Goal: Information Seeking & Learning: Compare options

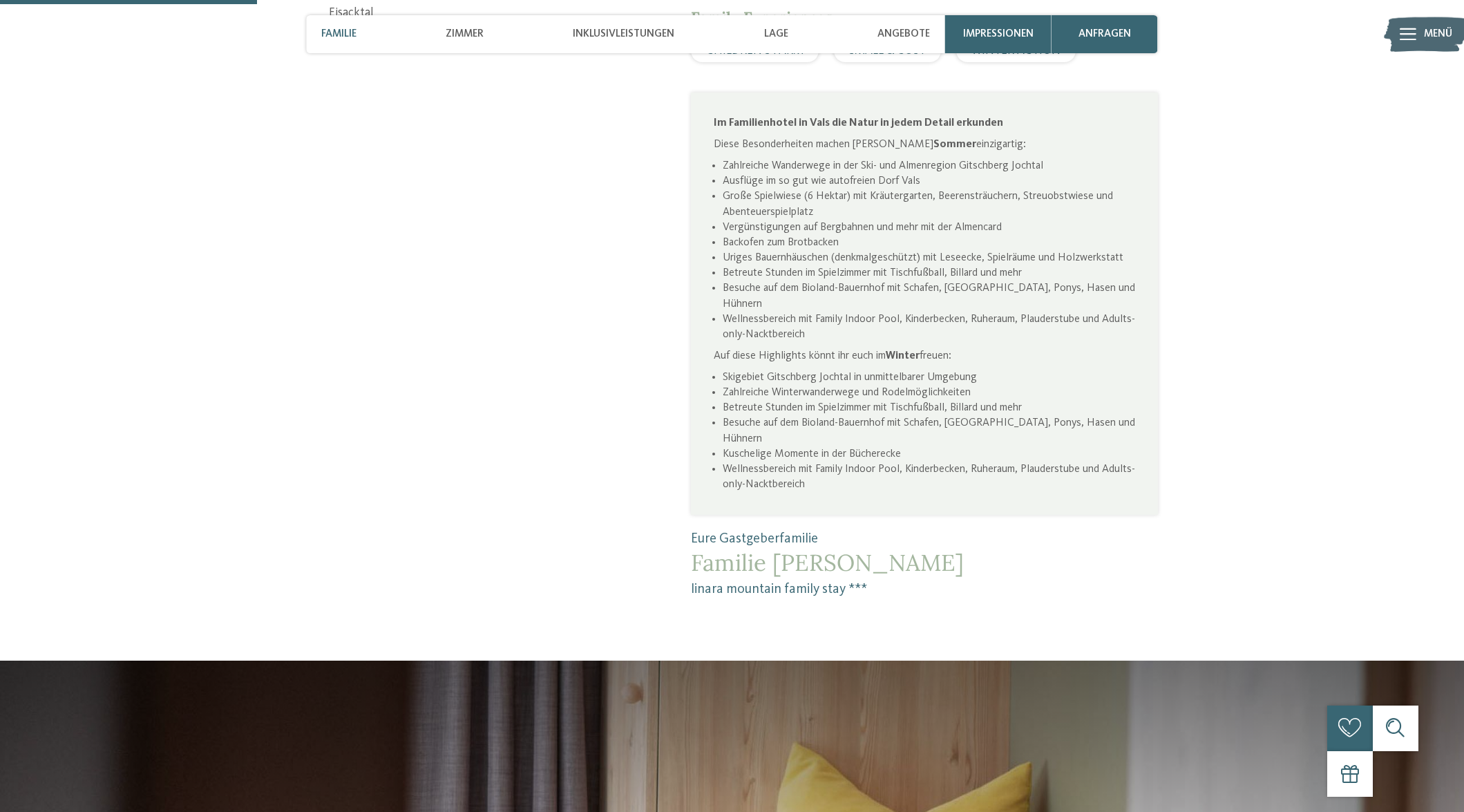
scroll to position [552, 0]
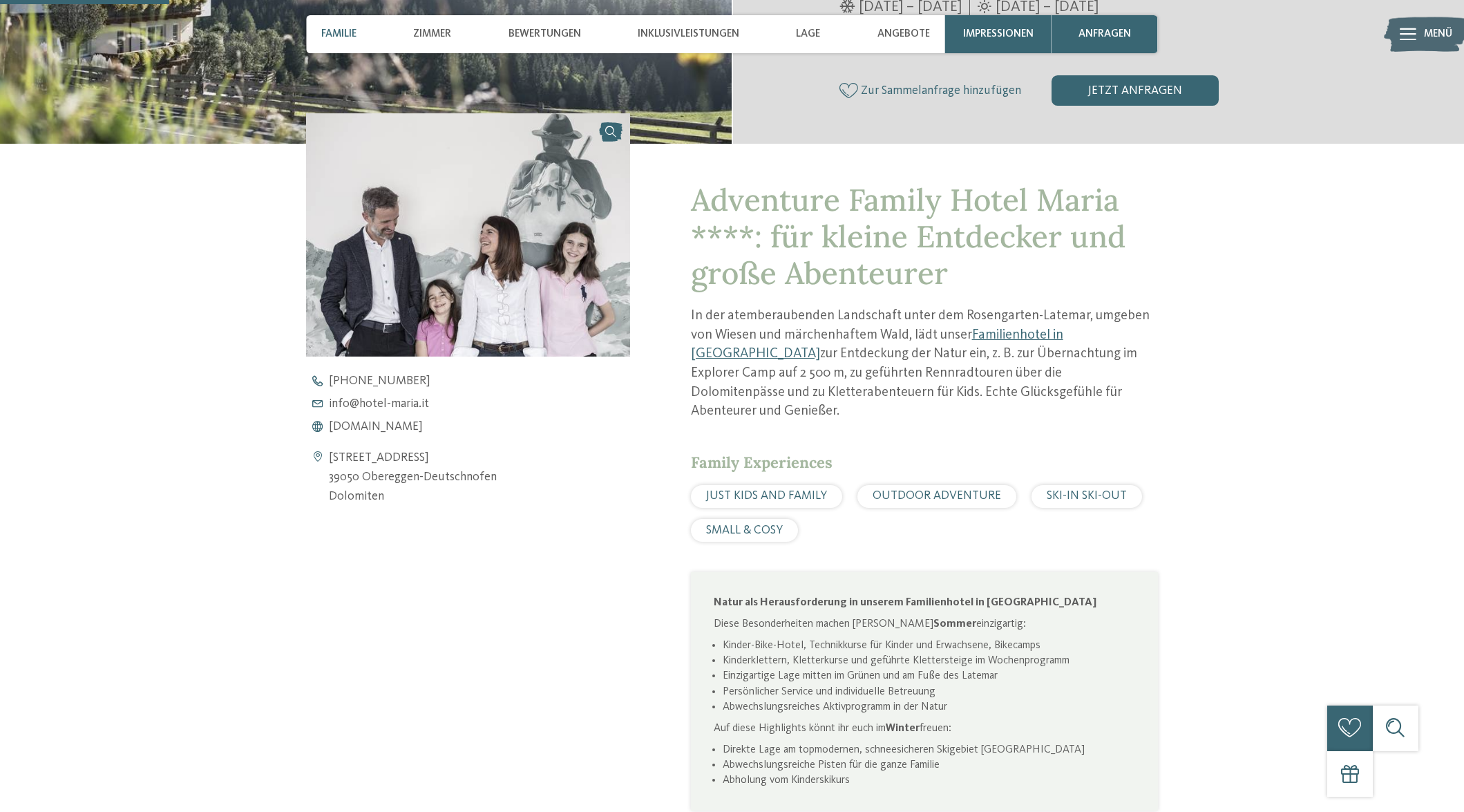
scroll to position [622, 0]
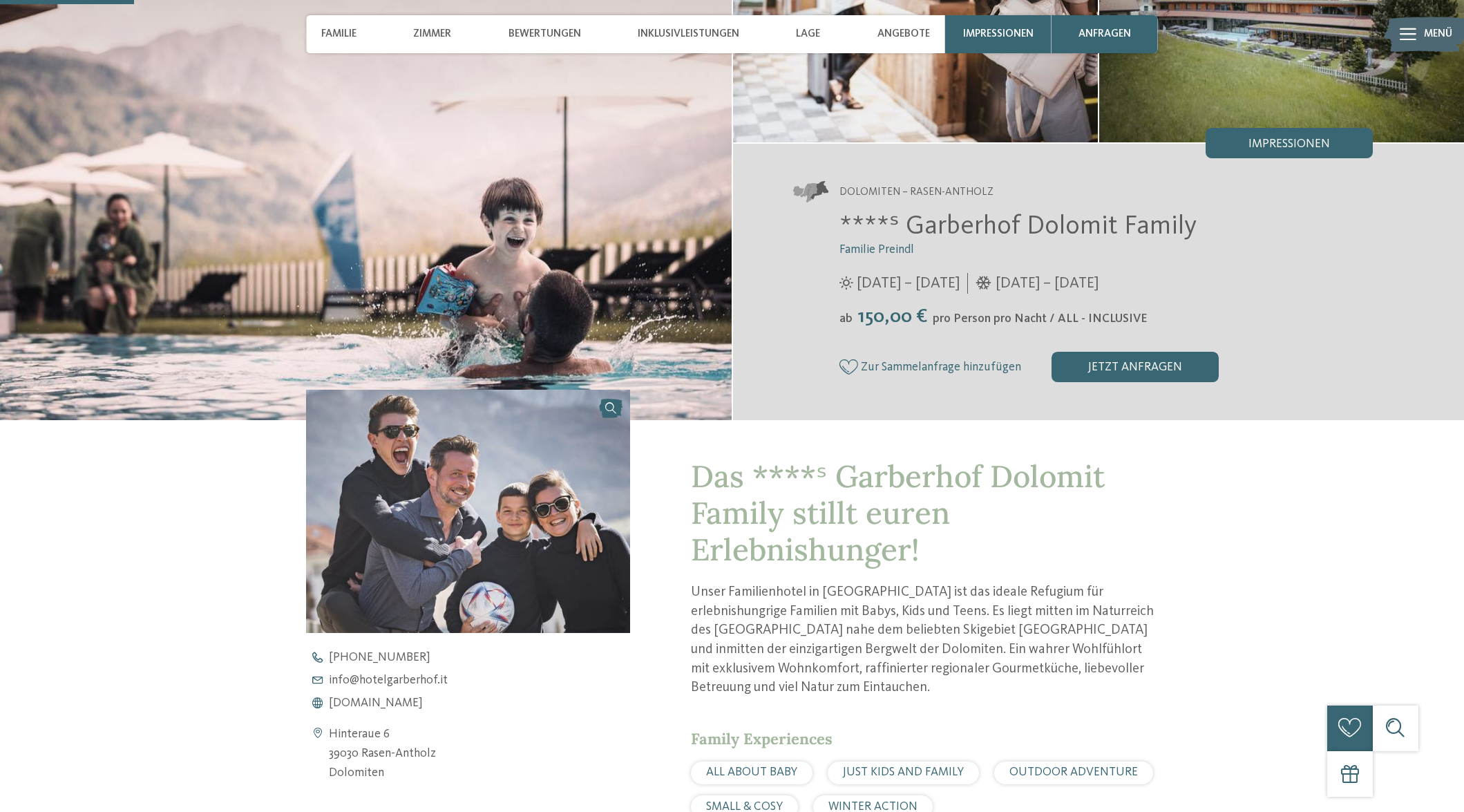
scroll to position [552, 0]
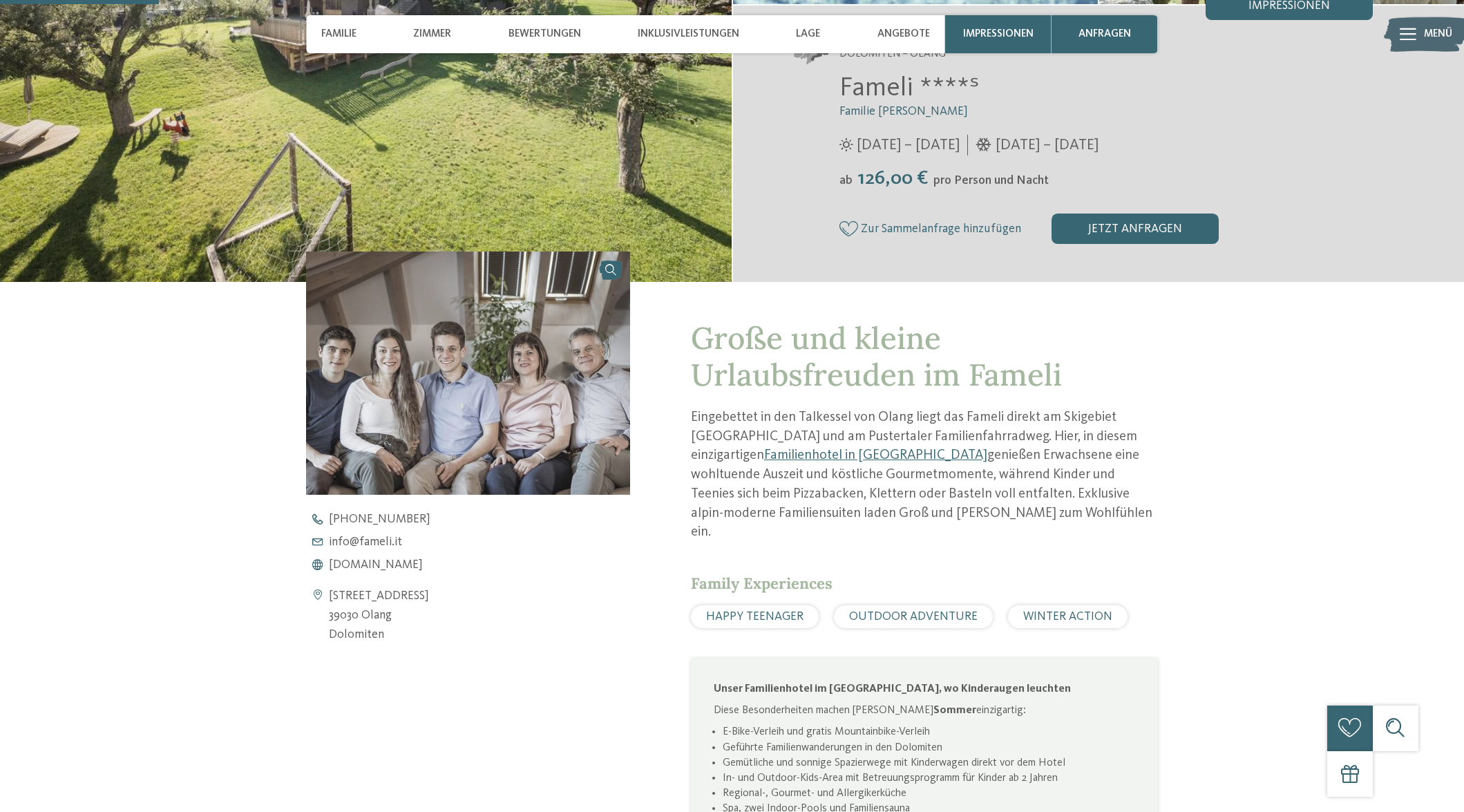
scroll to position [552, 0]
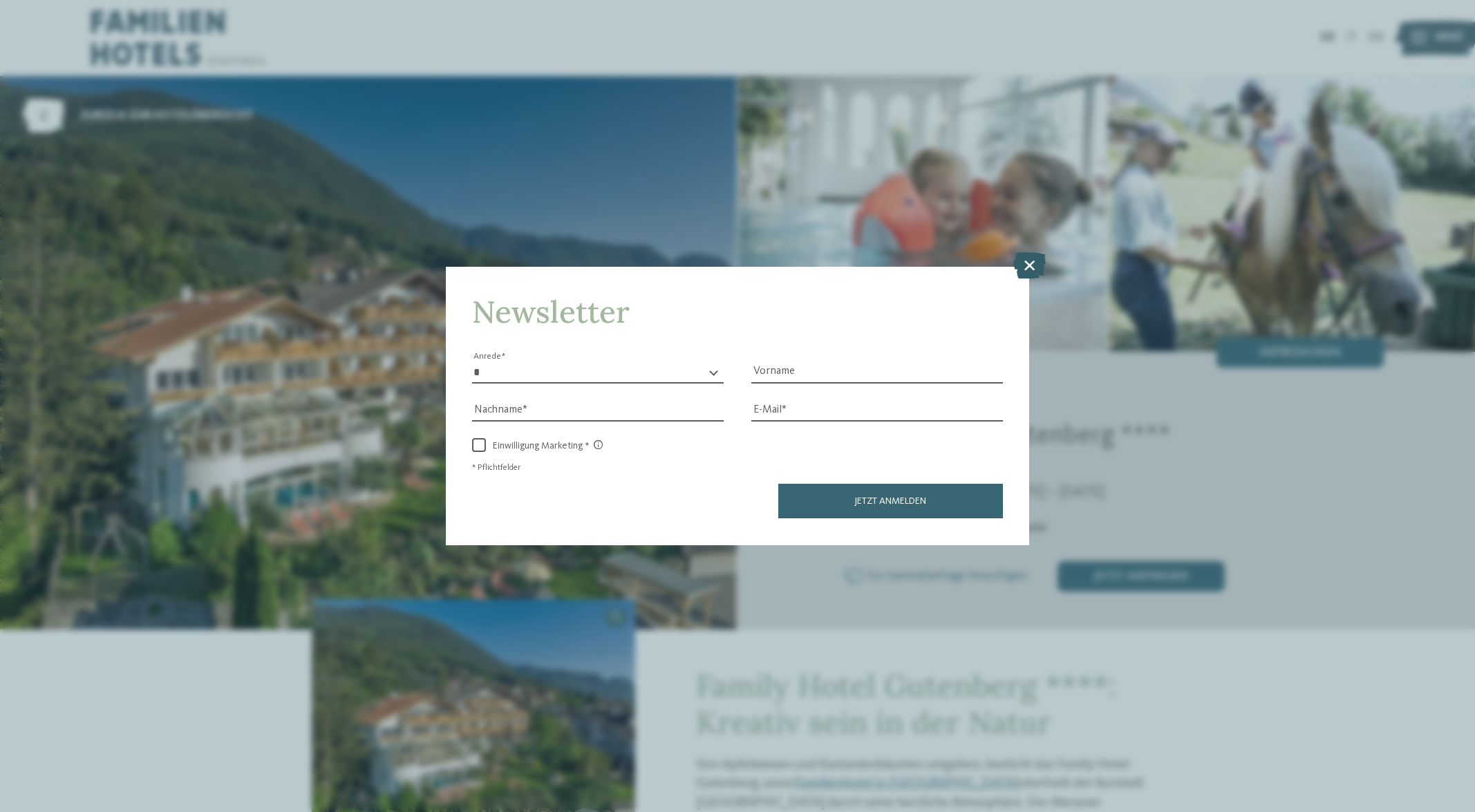
click at [1028, 262] on icon at bounding box center [1030, 265] width 32 height 26
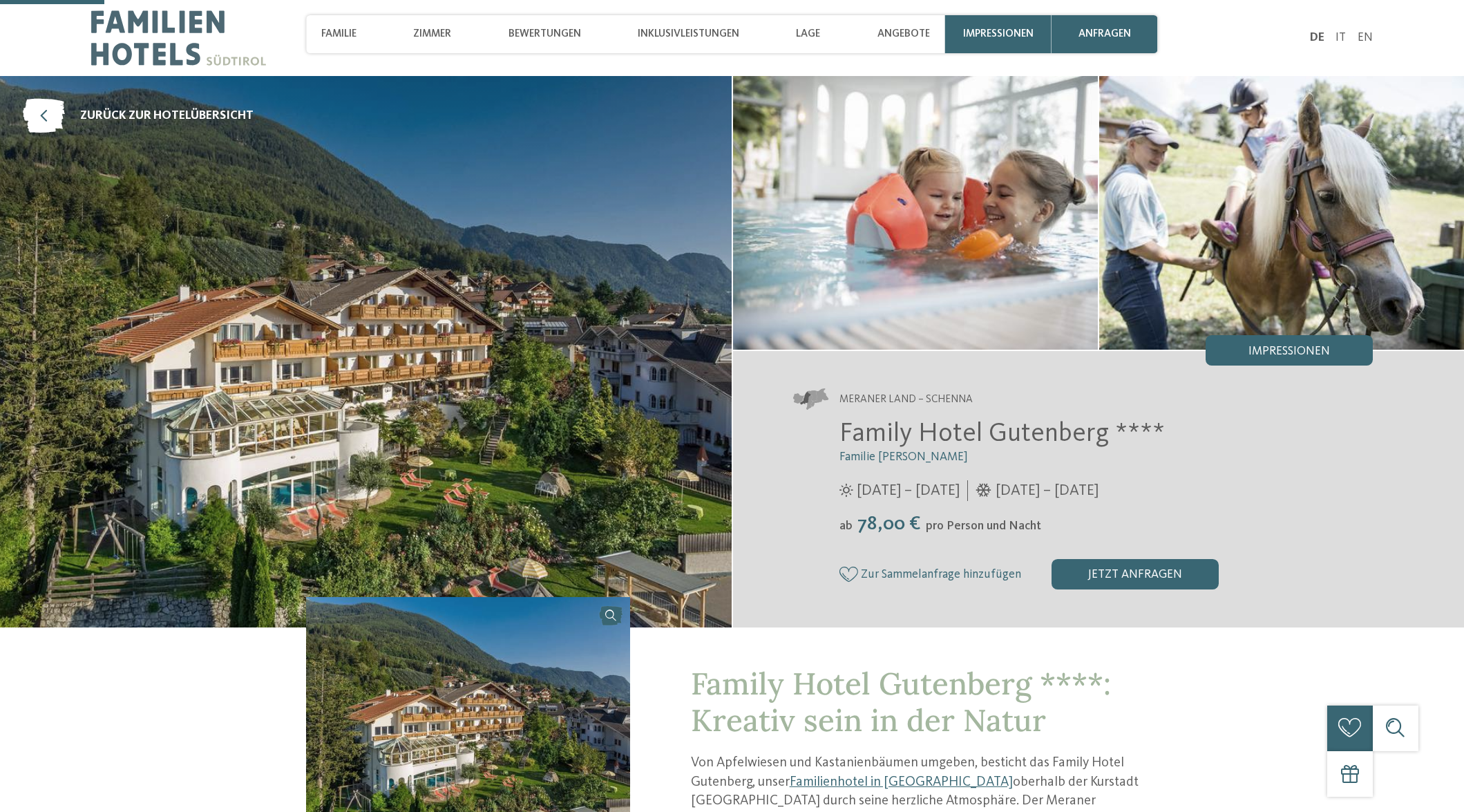
scroll to position [346, 0]
